Goal: Task Accomplishment & Management: Use online tool/utility

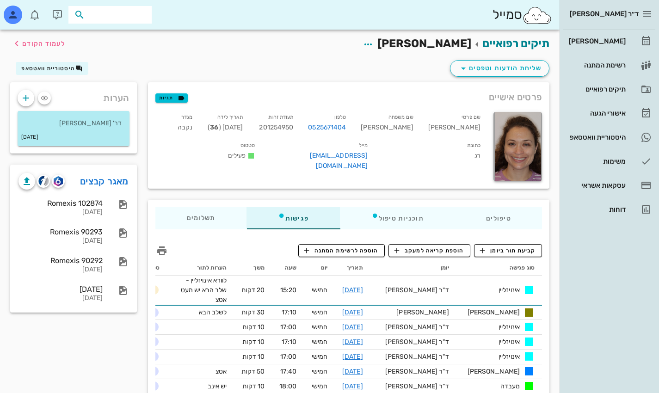
click at [257, 21] on div "סמייל" at bounding box center [280, 15] width 560 height 30
click at [125, 16] on input "text" at bounding box center [116, 15] width 59 height 12
type input "[PERSON_NAME]"
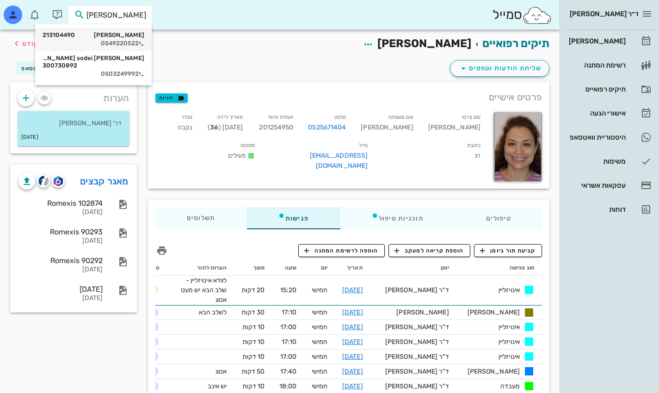
click at [136, 37] on div "[PERSON_NAME] 213104490" at bounding box center [94, 34] width 102 height 7
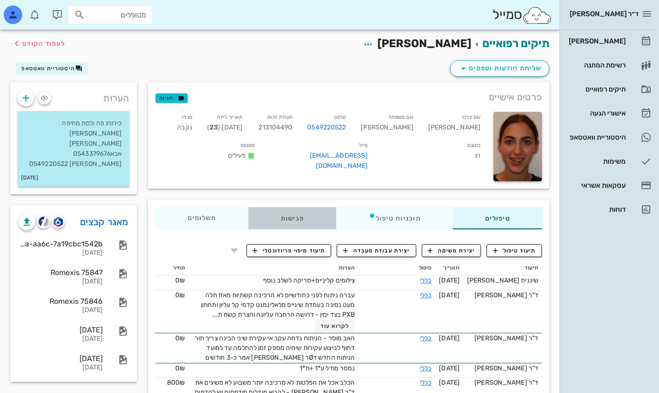
click at [293, 220] on div "פגישות" at bounding box center [292, 218] width 88 height 22
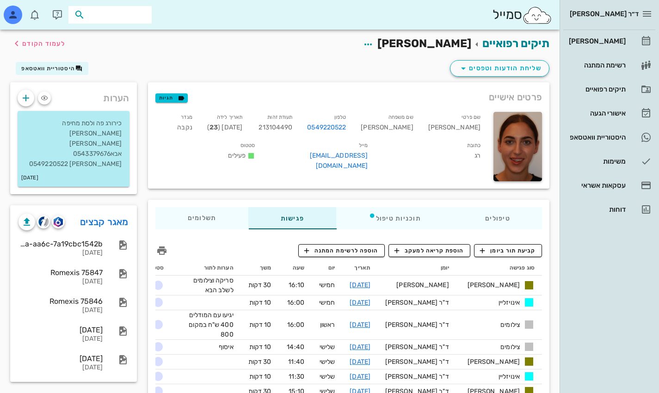
click at [144, 12] on input "text" at bounding box center [116, 15] width 59 height 12
type input "[PERSON_NAME]"
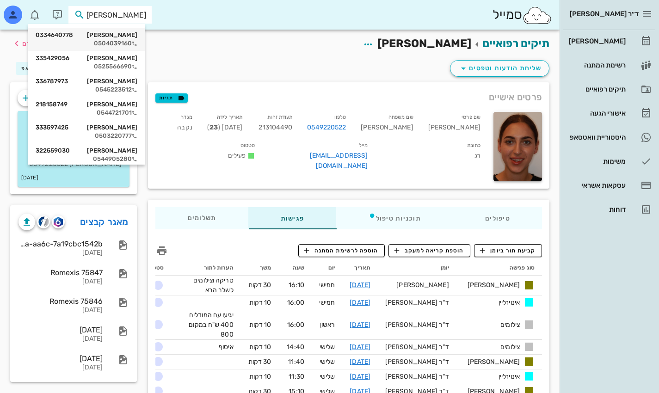
click at [126, 37] on div "[PERSON_NAME] 0334640778" at bounding box center [87, 34] width 102 height 7
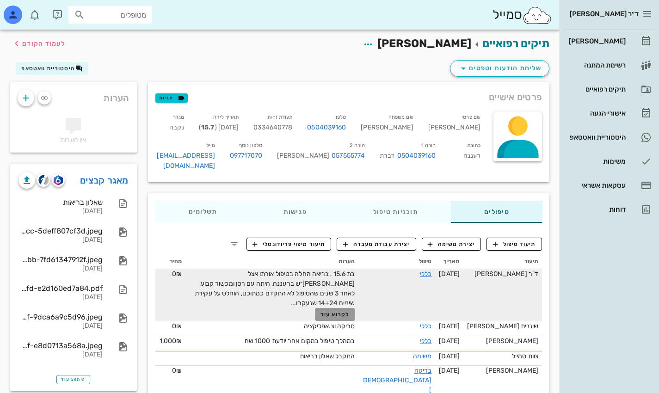
click at [349, 311] on span "לקרוא עוד" at bounding box center [334, 314] width 29 height 6
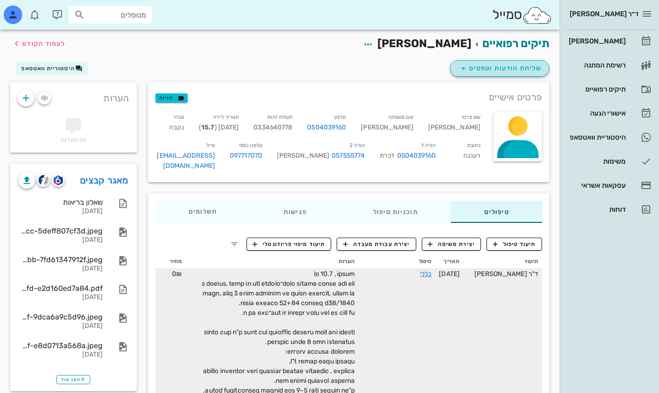
click at [508, 65] on span "שליחת הודעות וטפסים" at bounding box center [500, 68] width 84 height 11
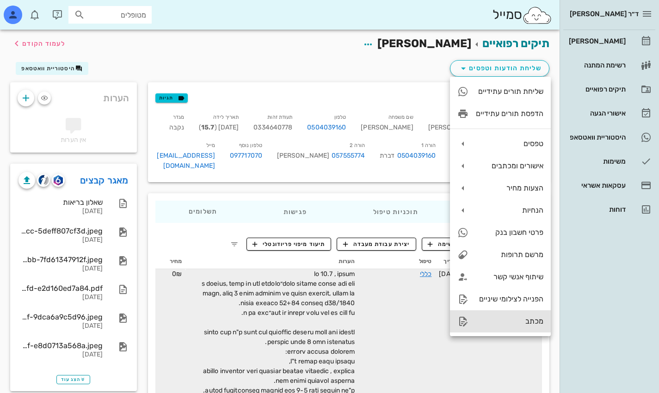
click at [511, 321] on div "מכתב" at bounding box center [510, 321] width 68 height 9
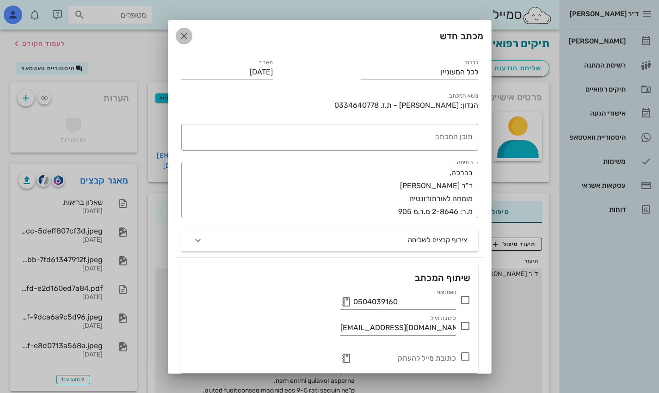
click at [190, 32] on icon "button" at bounding box center [183, 36] width 11 height 11
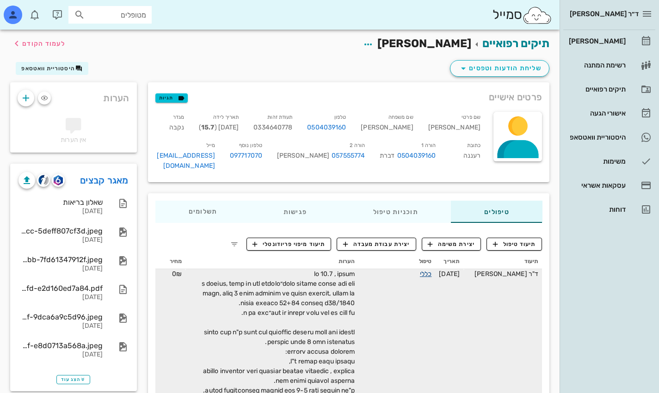
click at [429, 270] on link "כללי" at bounding box center [426, 274] width 12 height 8
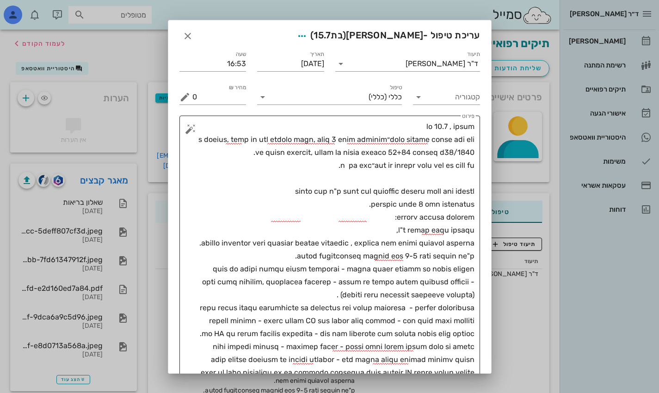
click at [332, 296] on textarea "פירוט" at bounding box center [333, 262] width 282 height 285
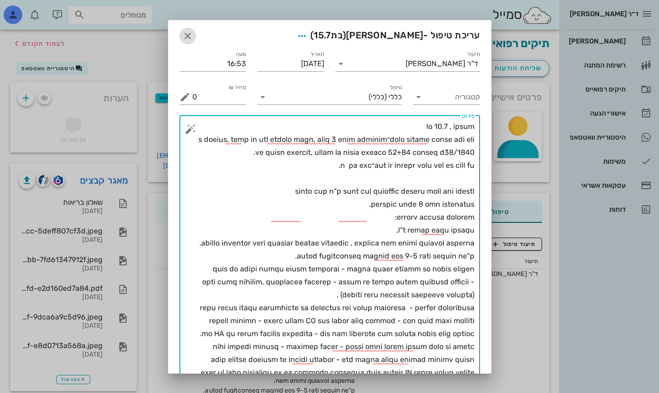
click at [192, 36] on icon "button" at bounding box center [187, 36] width 11 height 11
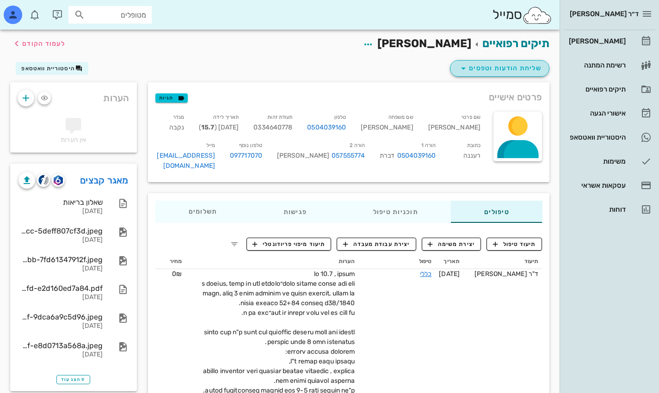
click at [495, 71] on span "שליחת הודעות וטפסים" at bounding box center [500, 68] width 84 height 11
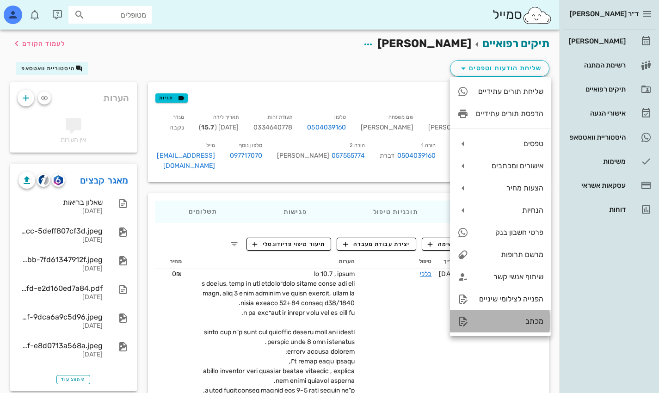
click at [526, 322] on div "מכתב" at bounding box center [510, 321] width 68 height 9
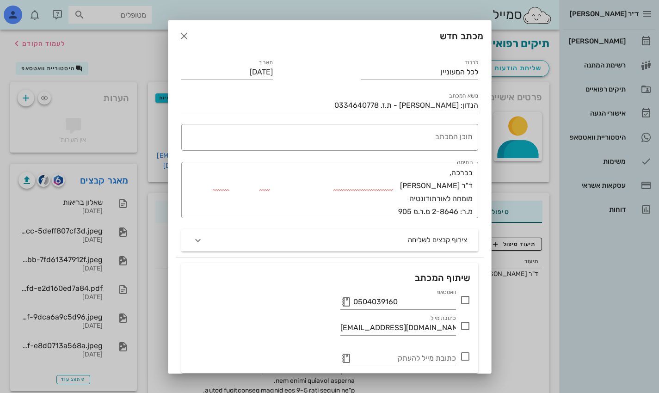
click at [467, 299] on icon at bounding box center [465, 300] width 11 height 11
click at [466, 326] on div at bounding box center [465, 326] width 16 height 16
checkbox input "true"
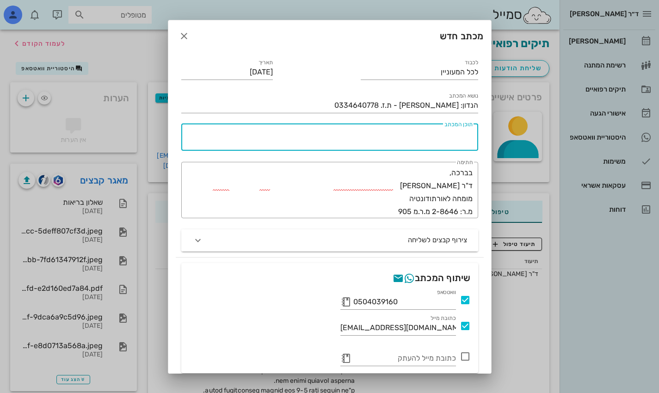
click at [438, 138] on textarea "תוכן המכתב" at bounding box center [327, 140] width 289 height 22
paste textarea "lo 93.0 , ipsum dolo sitame conse adi eli״s doeius, temp in utl etdolo magn, al…"
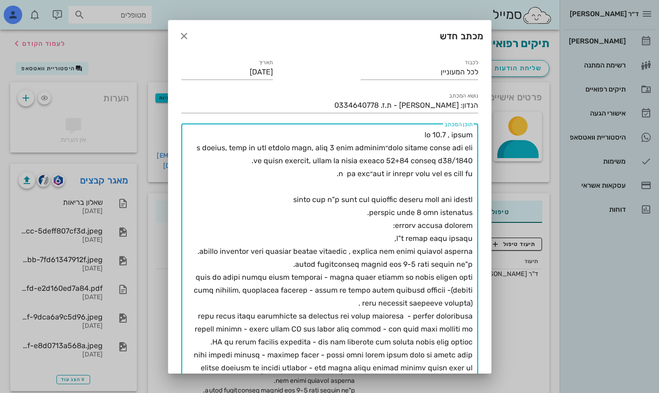
scroll to position [37, 0]
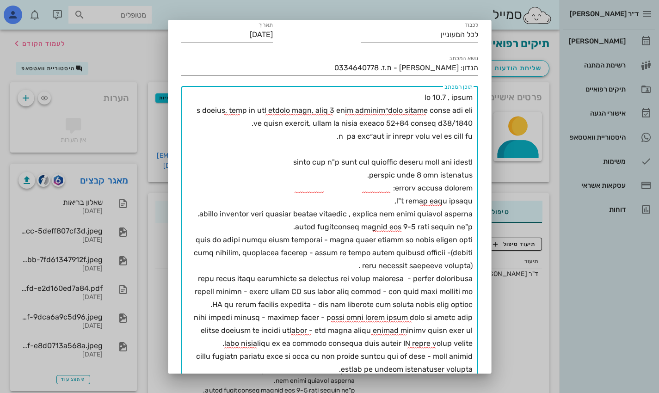
click at [412, 98] on textarea "תוכן המכתב" at bounding box center [327, 233] width 289 height 285
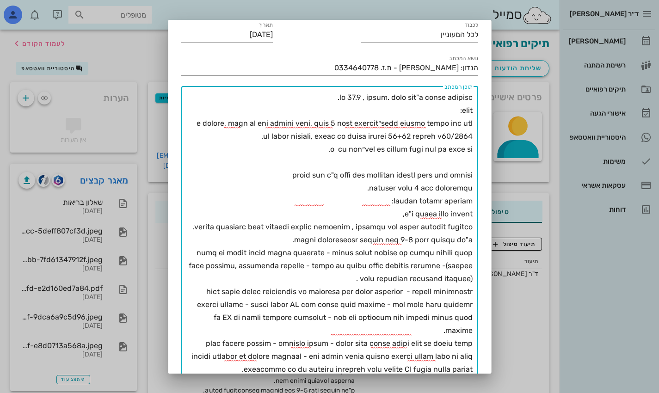
click at [464, 160] on textarea "תוכן המכתב" at bounding box center [327, 240] width 289 height 298
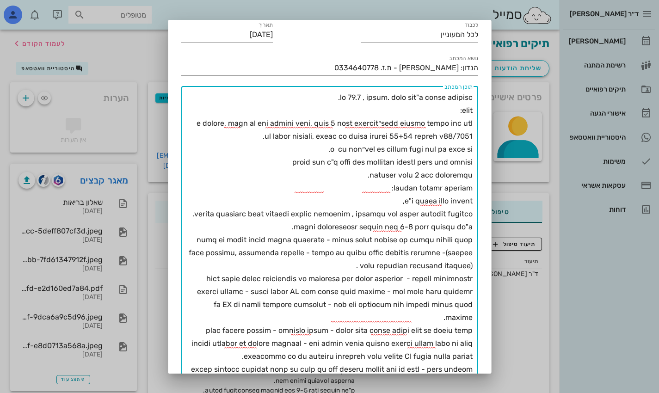
click at [289, 163] on textarea "תוכן המכתב" at bounding box center [327, 233] width 289 height 285
click at [472, 177] on textarea "תוכן המכתב" at bounding box center [327, 233] width 289 height 285
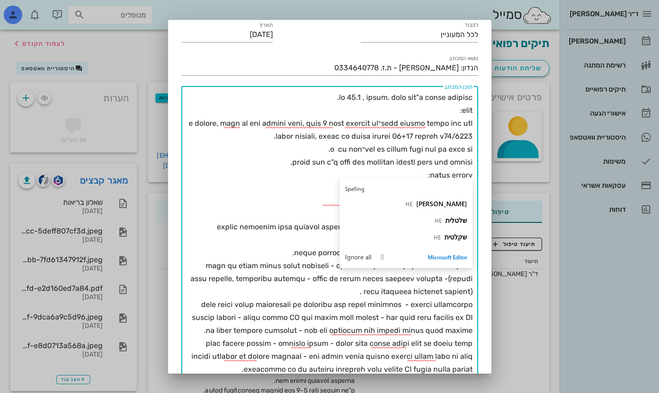
click at [271, 173] on textarea "תוכן המכתב" at bounding box center [327, 240] width 289 height 298
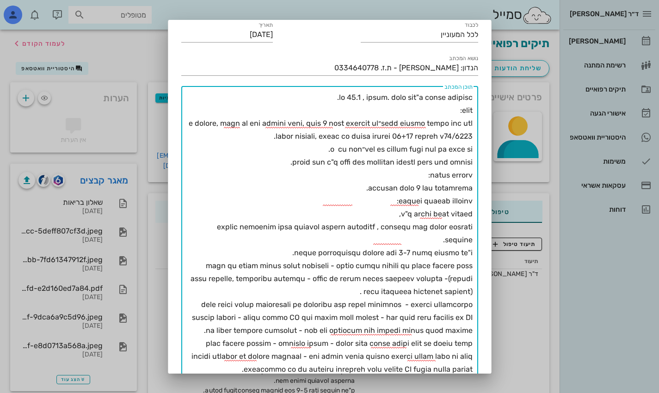
click at [420, 202] on textarea "תוכן המכתב" at bounding box center [327, 240] width 289 height 298
click at [421, 202] on textarea "תוכן המכתב" at bounding box center [327, 240] width 289 height 298
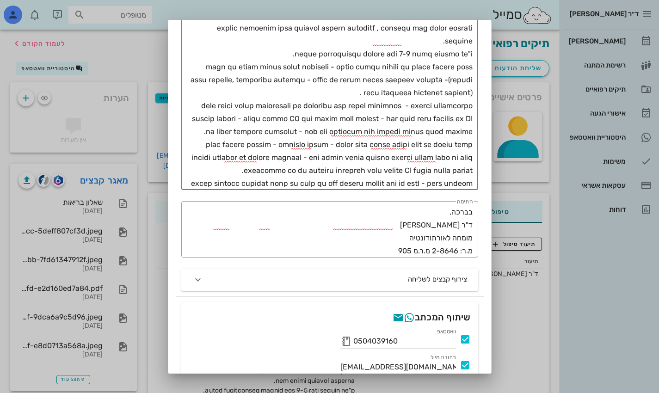
scroll to position [313, 0]
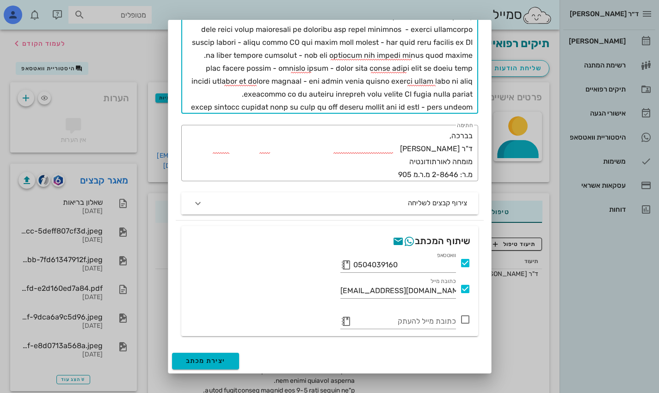
type textarea "lo 04.5 , ipsum. dolo sit"a conse adipisc. elit: sedd eiusmo tempo inc utl״e do…"
click at [232, 357] on button "יצירת מכתב" at bounding box center [206, 361] width 68 height 17
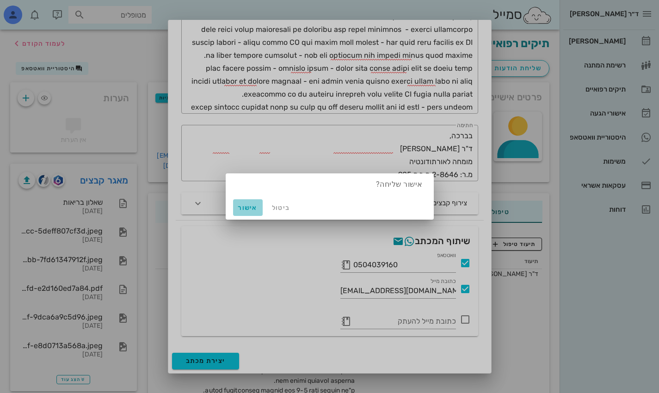
click at [249, 206] on span "אישור" at bounding box center [248, 208] width 22 height 8
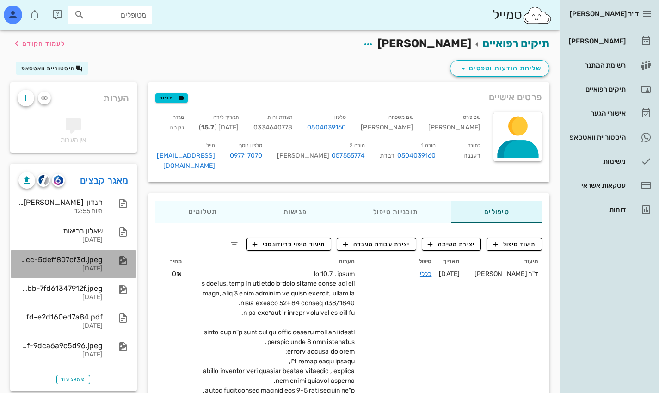
click at [74, 265] on div "[DATE]" at bounding box center [60, 269] width 84 height 8
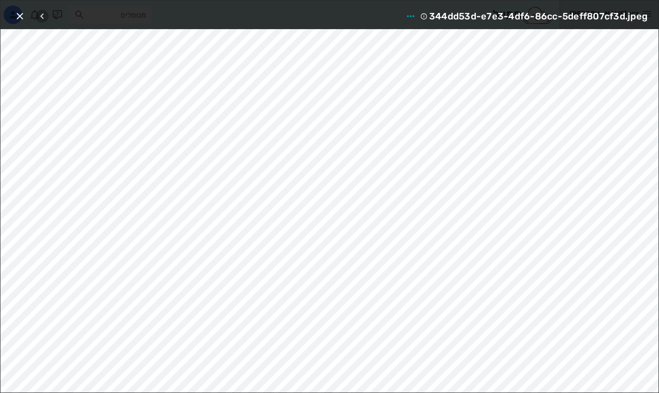
click at [39, 17] on icon "button" at bounding box center [42, 16] width 11 height 11
click at [39, 16] on icon "button" at bounding box center [42, 16] width 11 height 11
